Goal: Task Accomplishment & Management: Use online tool/utility

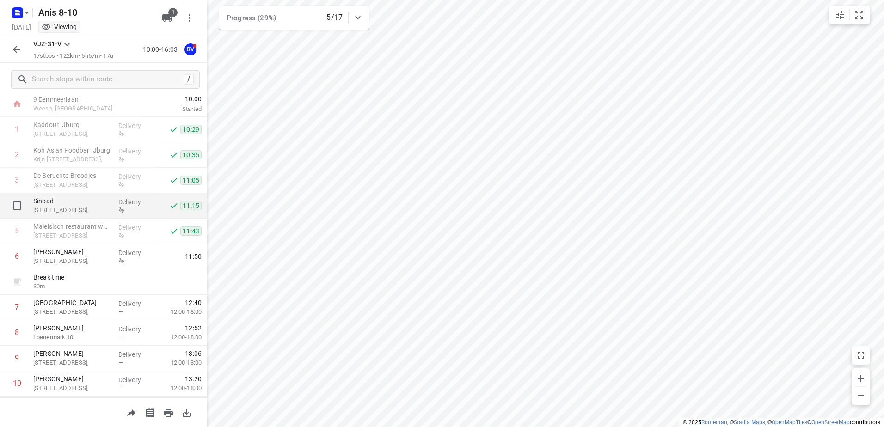
scroll to position [46, 0]
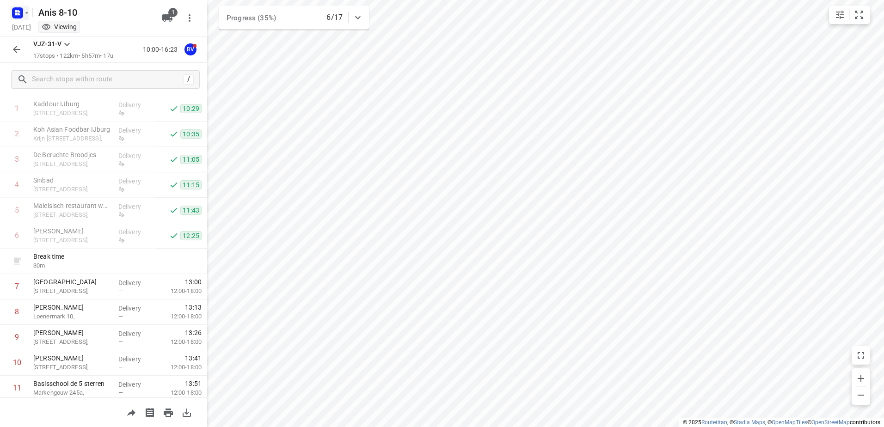
click at [30, 13] on icon "button" at bounding box center [26, 12] width 7 height 7
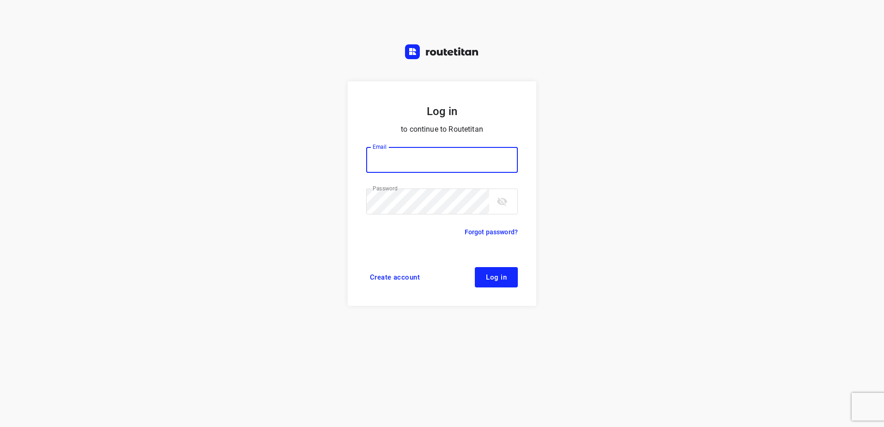
type input "[EMAIL_ADDRESS][DOMAIN_NAME]"
click at [503, 281] on button "Log in" at bounding box center [496, 277] width 43 height 20
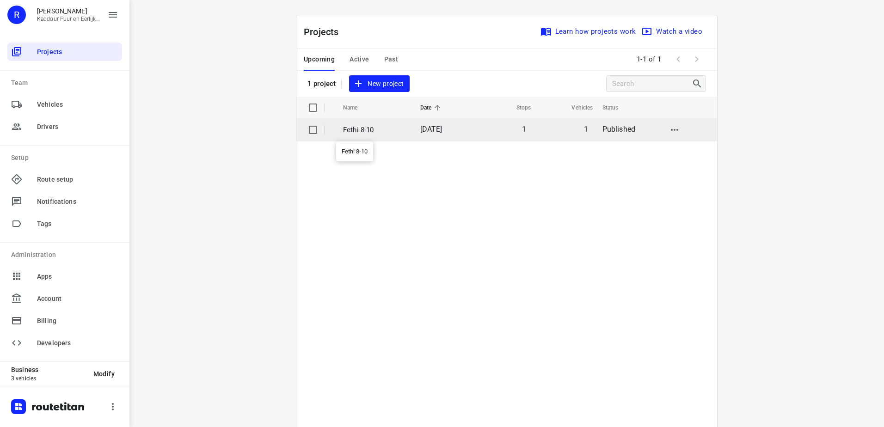
click at [353, 128] on p "Fethi 8-10" at bounding box center [374, 130] width 63 height 11
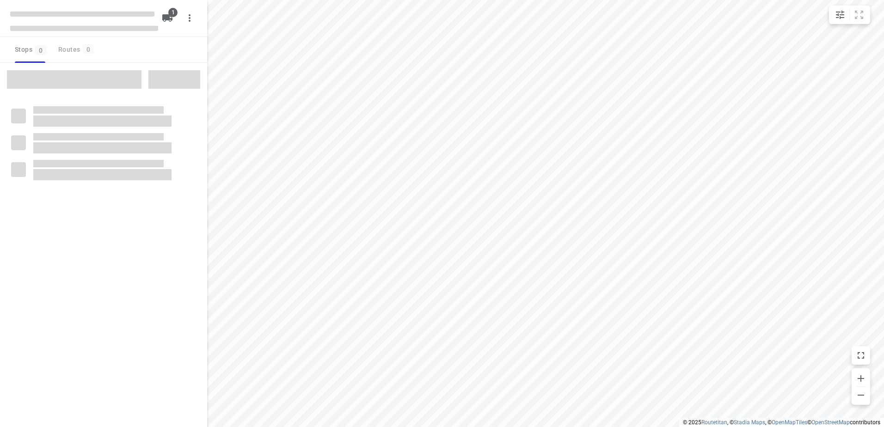
type input "distance"
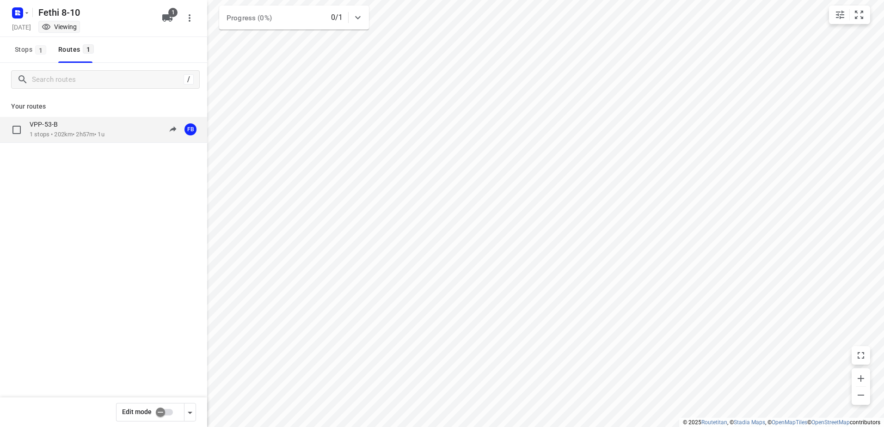
click at [72, 130] on div "VPP-53-B" at bounding box center [67, 125] width 75 height 10
